Goal: Find contact information: Find contact information

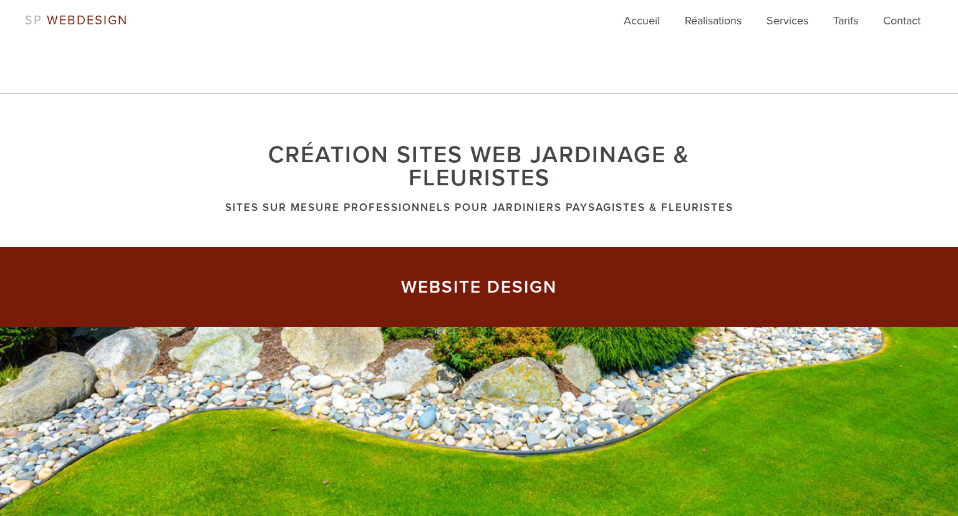
click at [66, 21] on span "WEBDESIGN" at bounding box center [87, 20] width 81 height 15
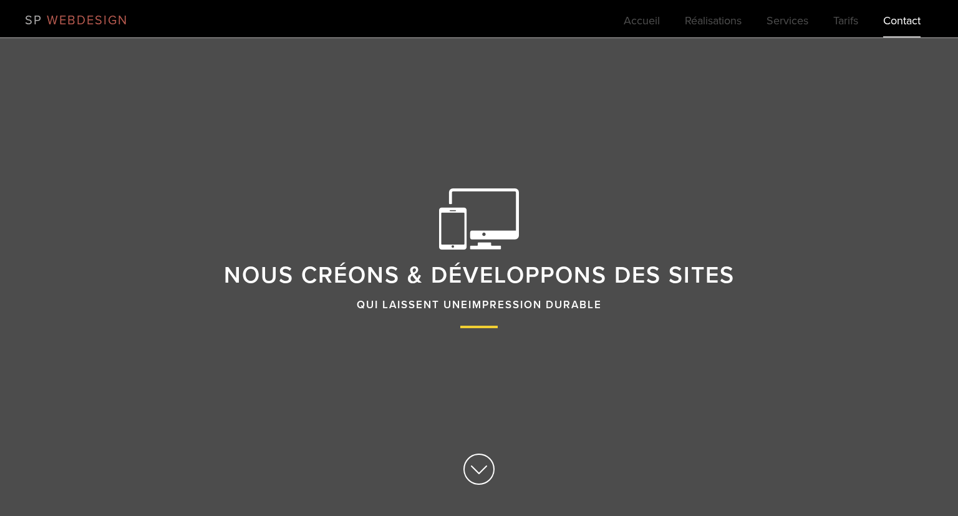
click at [907, 20] on link "Contact" at bounding box center [901, 24] width 37 height 25
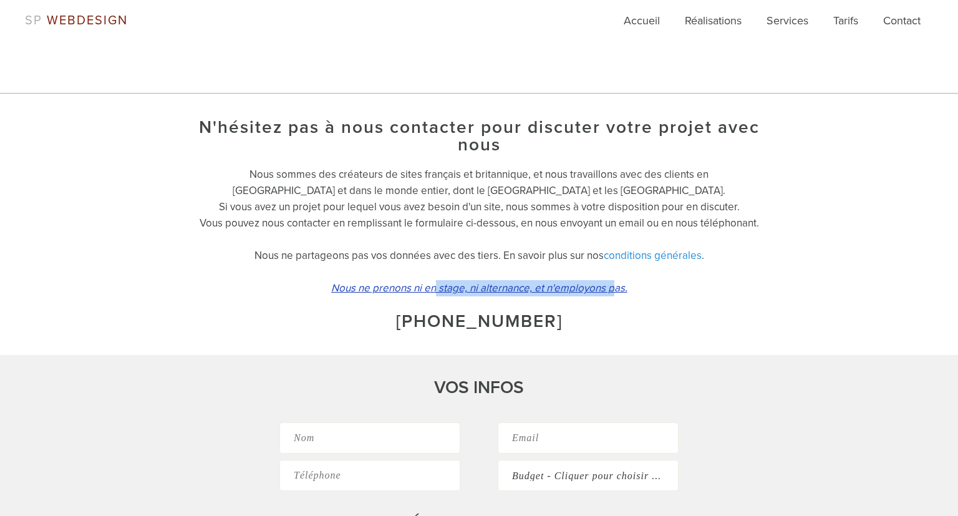
drag, startPoint x: 435, startPoint y: 288, endPoint x: 614, endPoint y: 294, distance: 179.7
click at [614, 294] on p "Nous ne prenons ni en stage, ni alternance, et n'employons pas." at bounding box center [478, 288] width 561 height 16
